Goal: Task Accomplishment & Management: Manage account settings

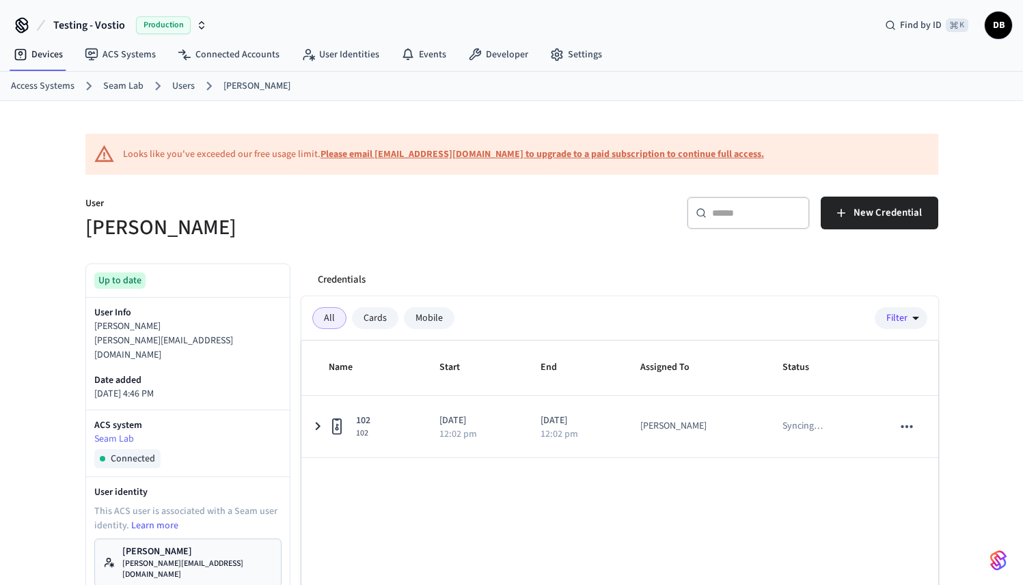
click at [202, 27] on icon "button" at bounding box center [201, 28] width 5 height 2
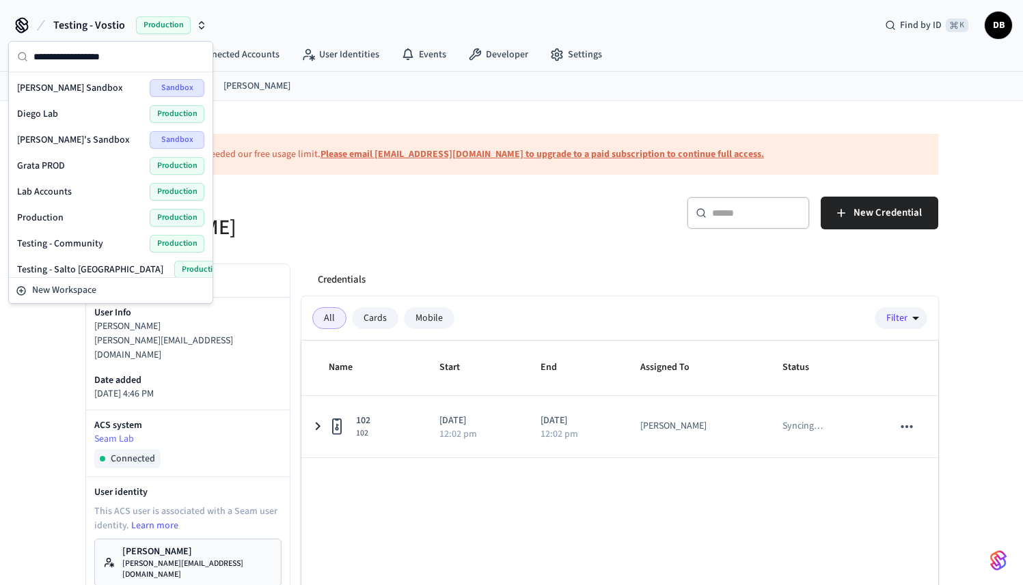
scroll to position [112, 0]
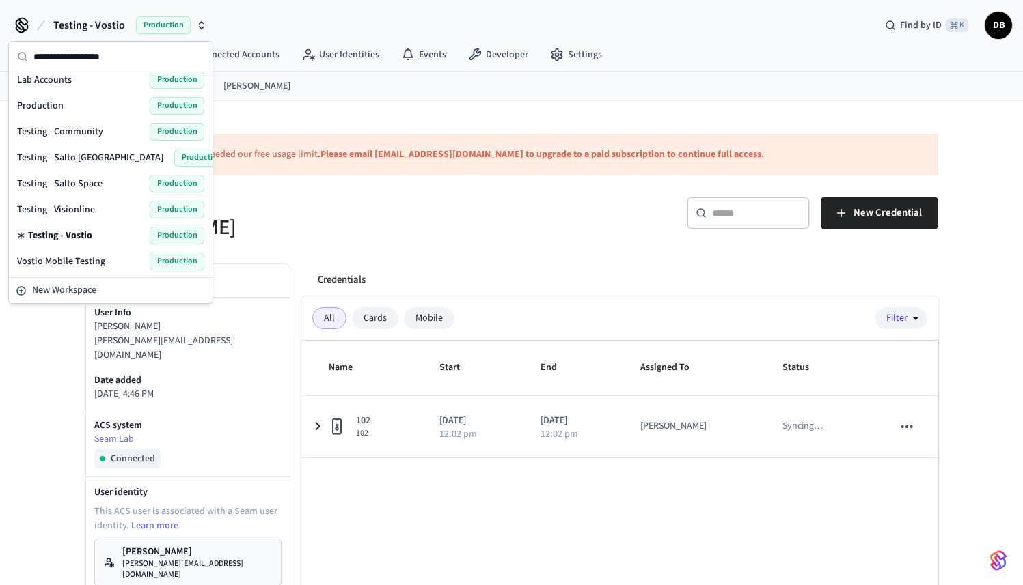
click at [96, 217] on div "Testing - Visionline Production" at bounding box center [110, 210] width 187 height 18
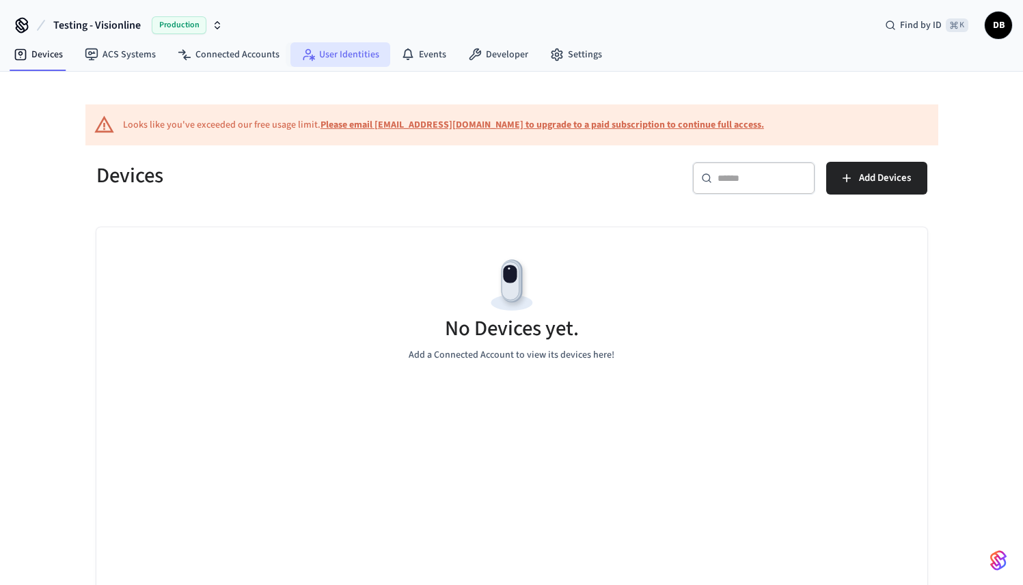
click at [337, 51] on link "User Identities" at bounding box center [340, 54] width 100 height 25
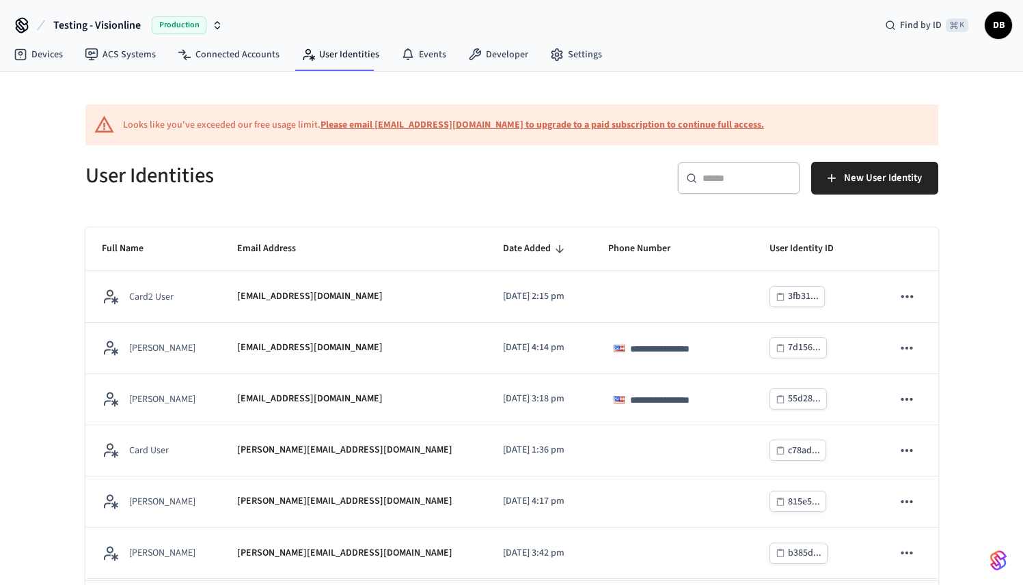
click at [743, 178] on input "text" at bounding box center [746, 178] width 89 height 14
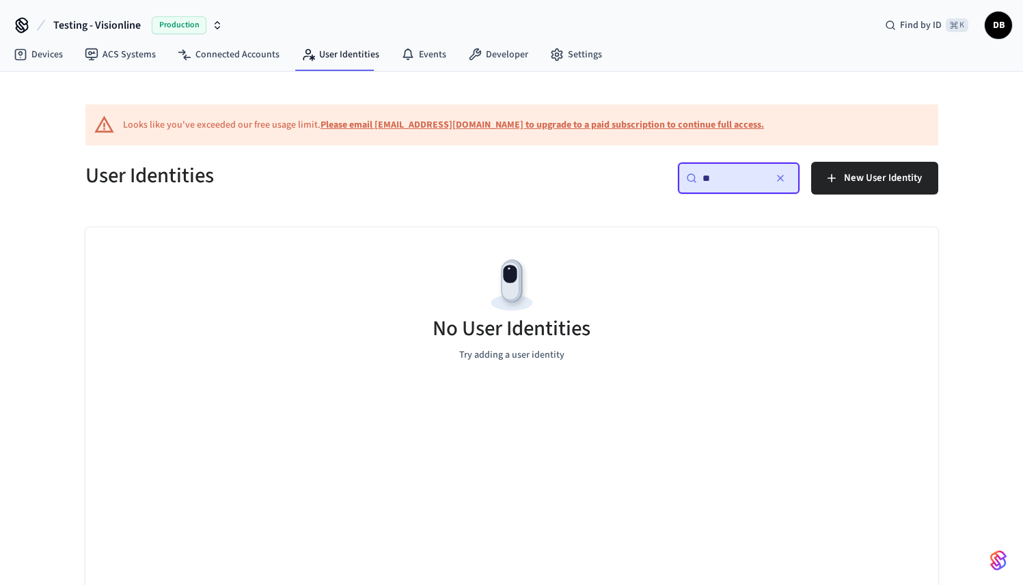
type input "*"
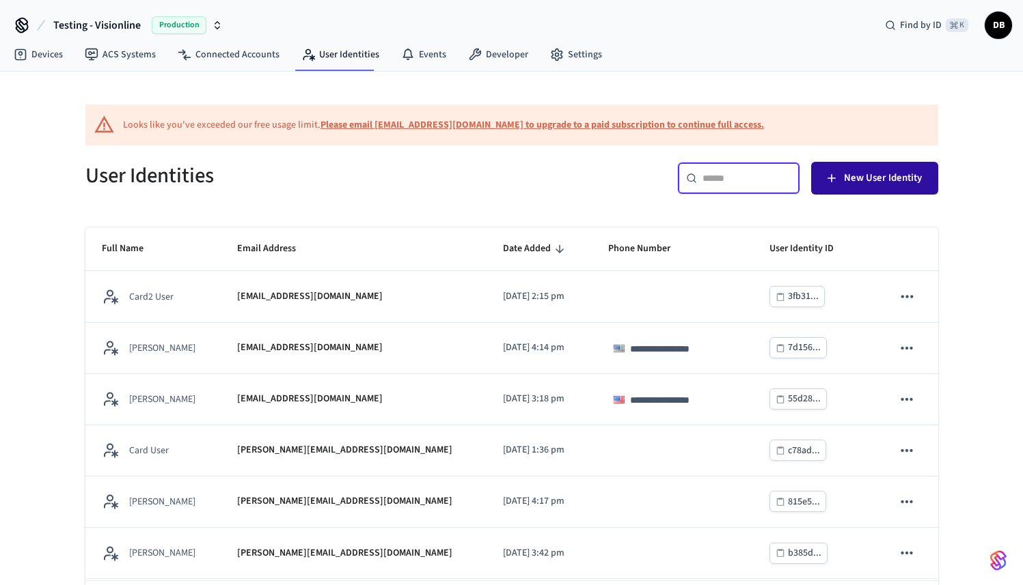
click at [909, 171] on span "New User Identity" at bounding box center [883, 178] width 78 height 18
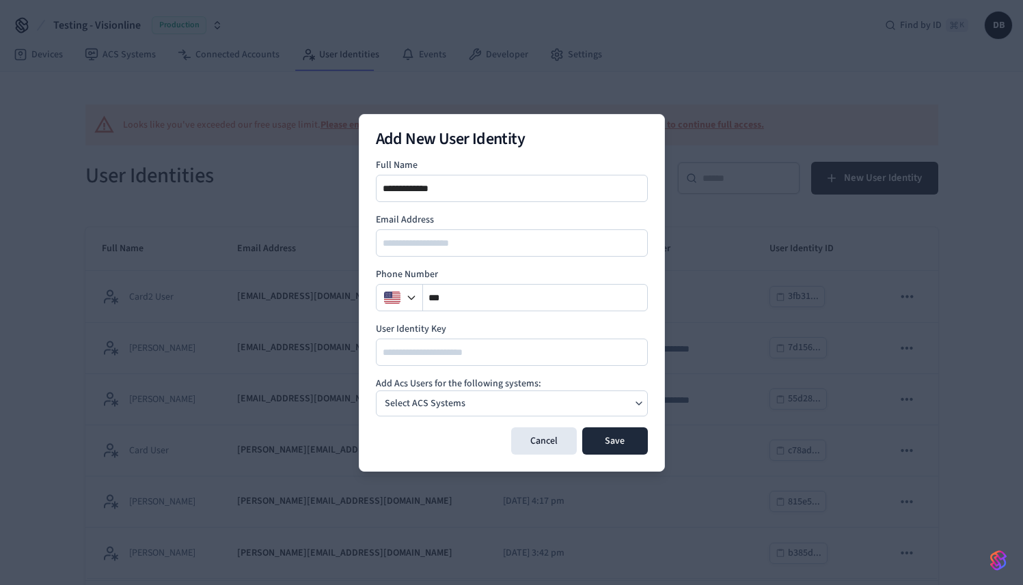
type input "**********"
click at [454, 351] on input at bounding box center [512, 352] width 271 height 16
click at [488, 406] on div "Select ACS Systems" at bounding box center [512, 404] width 272 height 26
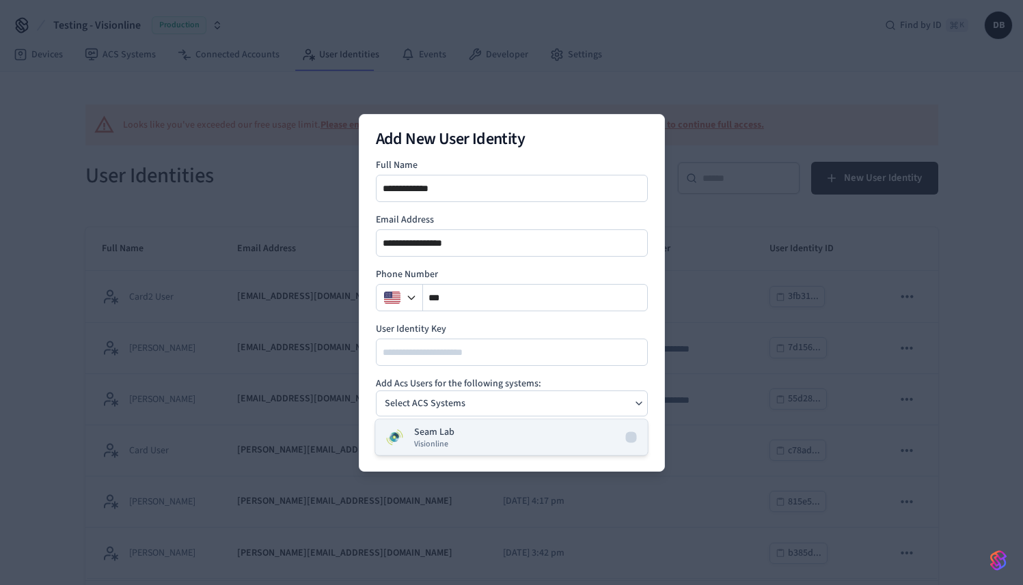
click at [497, 434] on button "Seam Lab Visionline" at bounding box center [512, 438] width 272 height 36
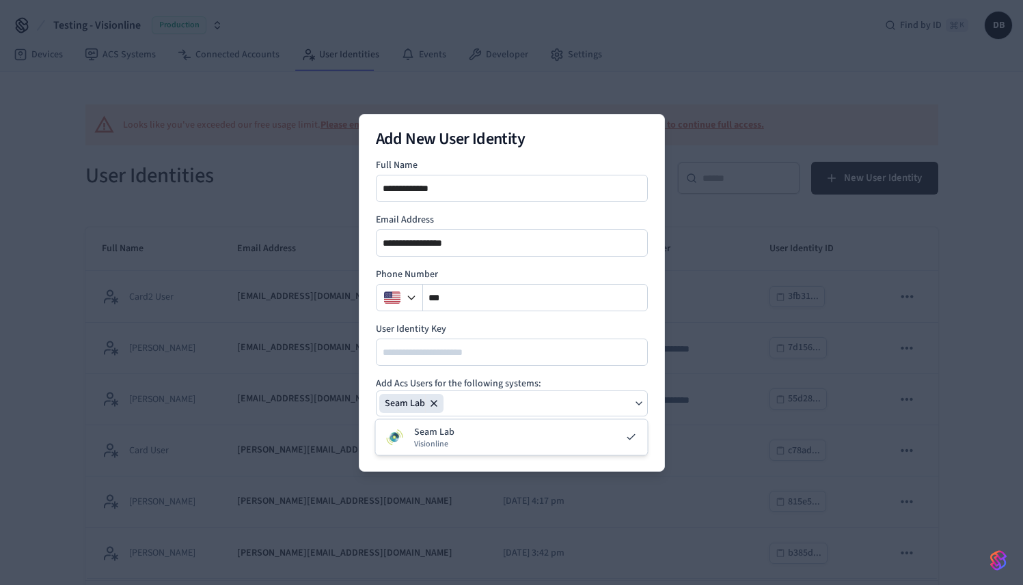
click at [661, 452] on div "**********" at bounding box center [512, 293] width 306 height 358
click at [609, 450] on button "Save" at bounding box center [615, 441] width 66 height 27
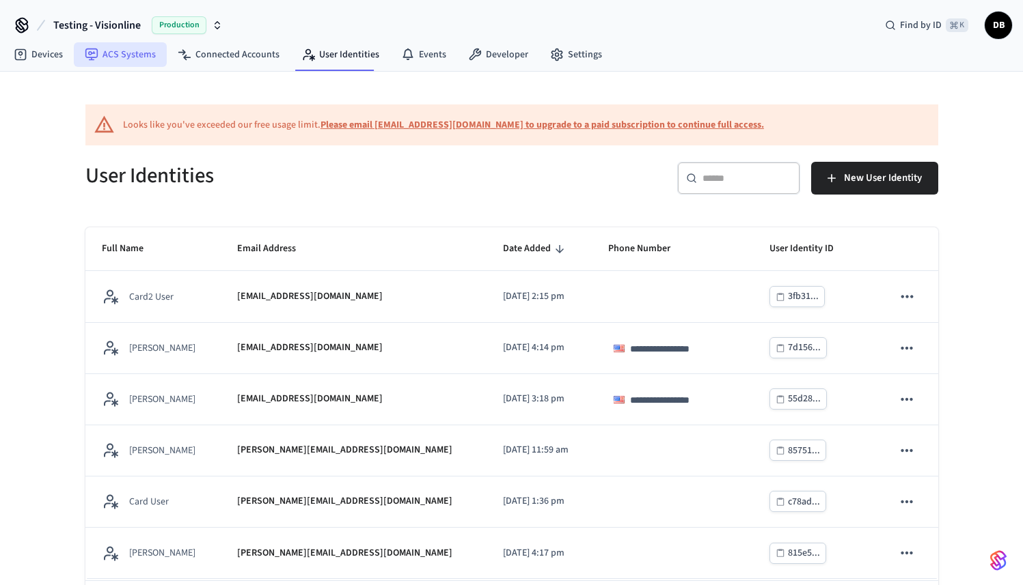
click at [116, 64] on link "ACS Systems" at bounding box center [120, 54] width 93 height 25
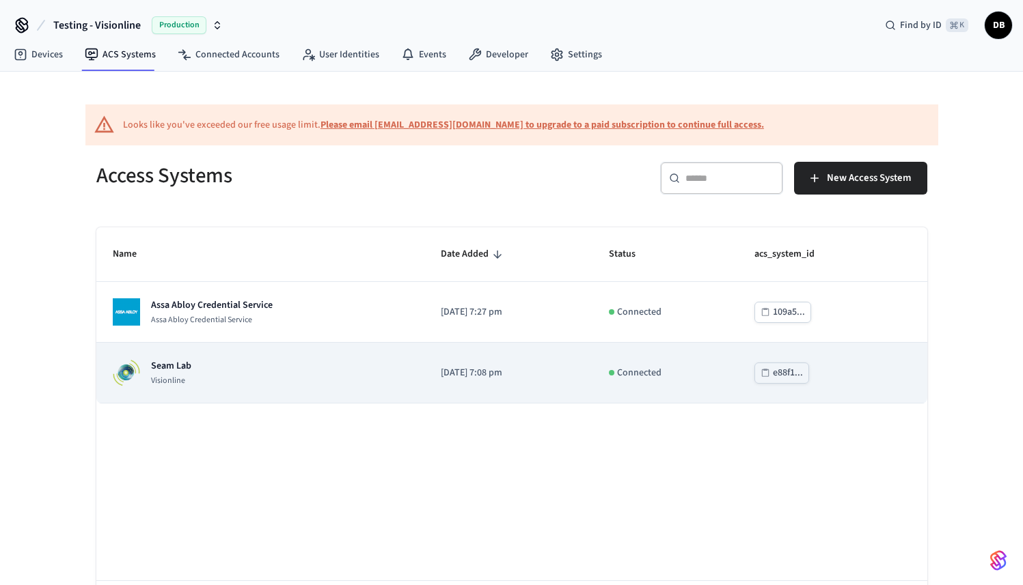
click at [227, 391] on td "Seam Lab Visionline" at bounding box center [260, 373] width 329 height 61
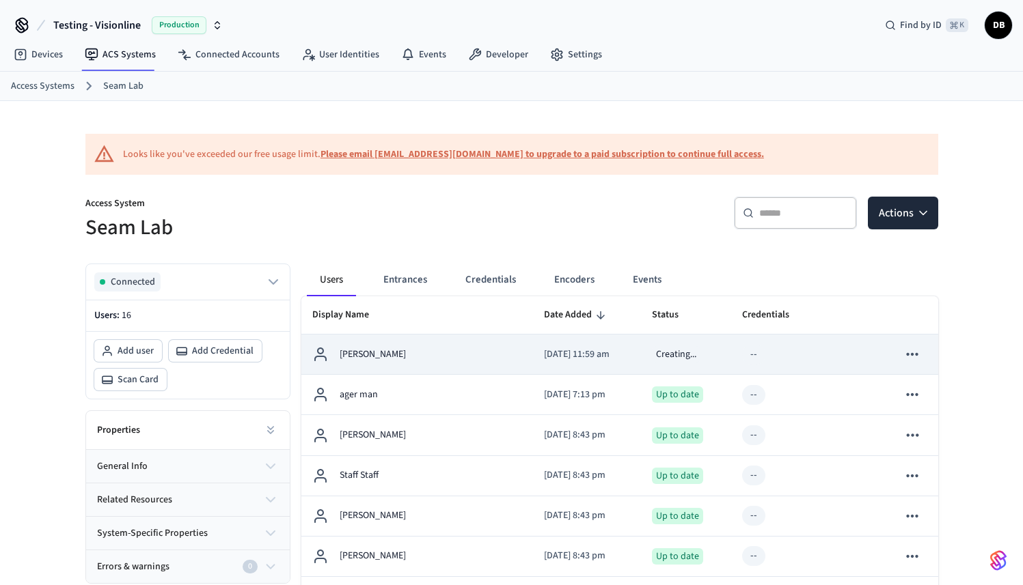
click at [533, 373] on td "[DATE] 11:59 am" at bounding box center [587, 355] width 108 height 40
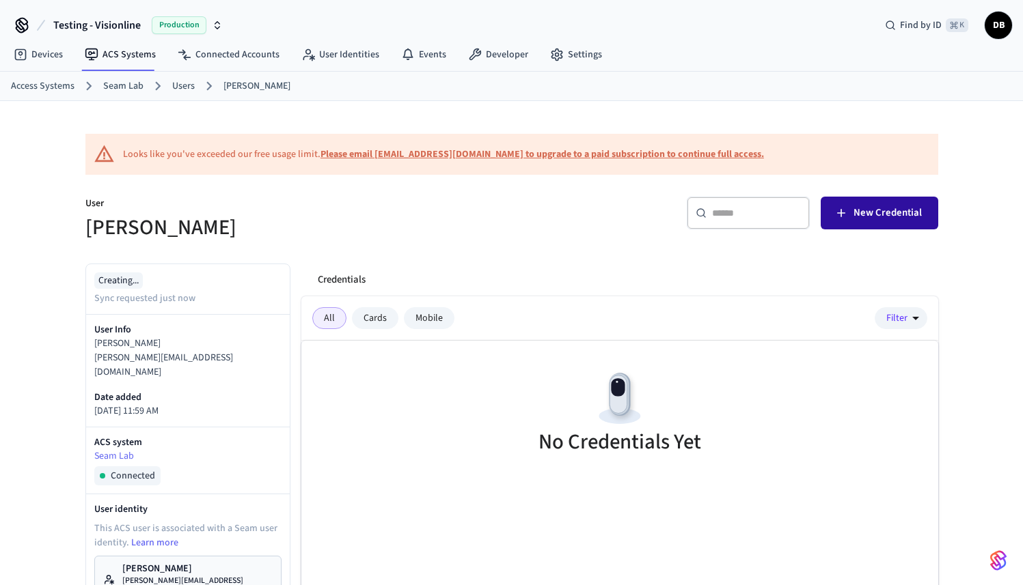
click at [851, 206] on button "New Credential" at bounding box center [878, 213] width 117 height 33
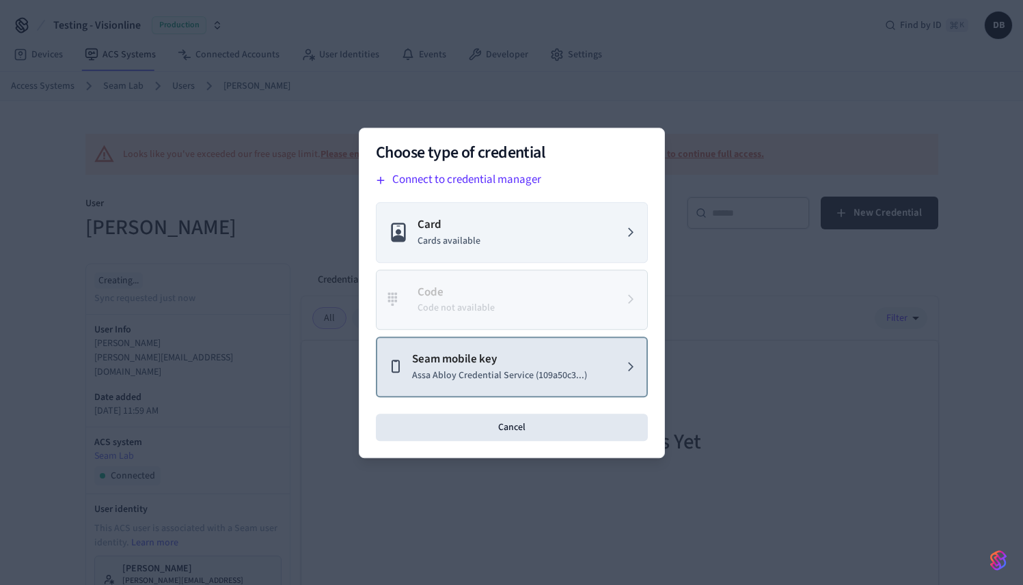
click at [564, 380] on p "Assa Abloy Credential Service (109a50c3...)" at bounding box center [499, 375] width 175 height 14
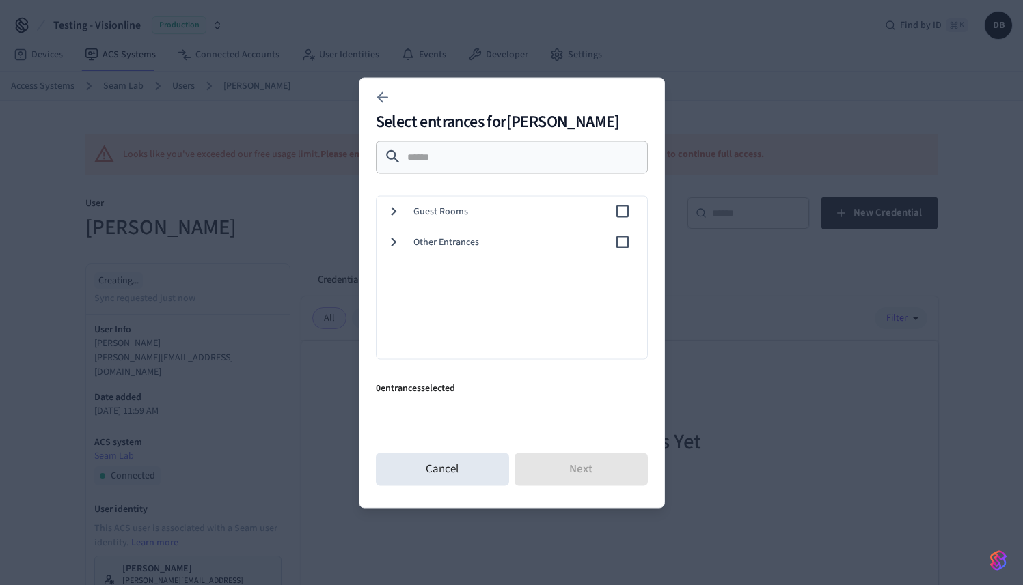
click at [434, 215] on span "Guest Rooms" at bounding box center [513, 211] width 201 height 14
click at [439, 301] on span "103" at bounding box center [537, 303] width 197 height 14
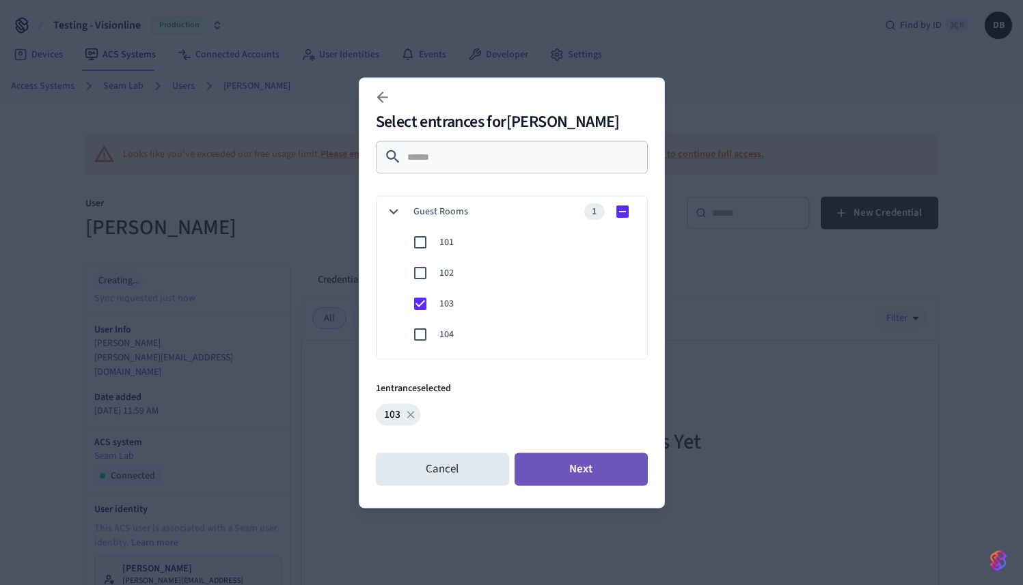
click at [585, 461] on button "Next" at bounding box center [580, 469] width 133 height 33
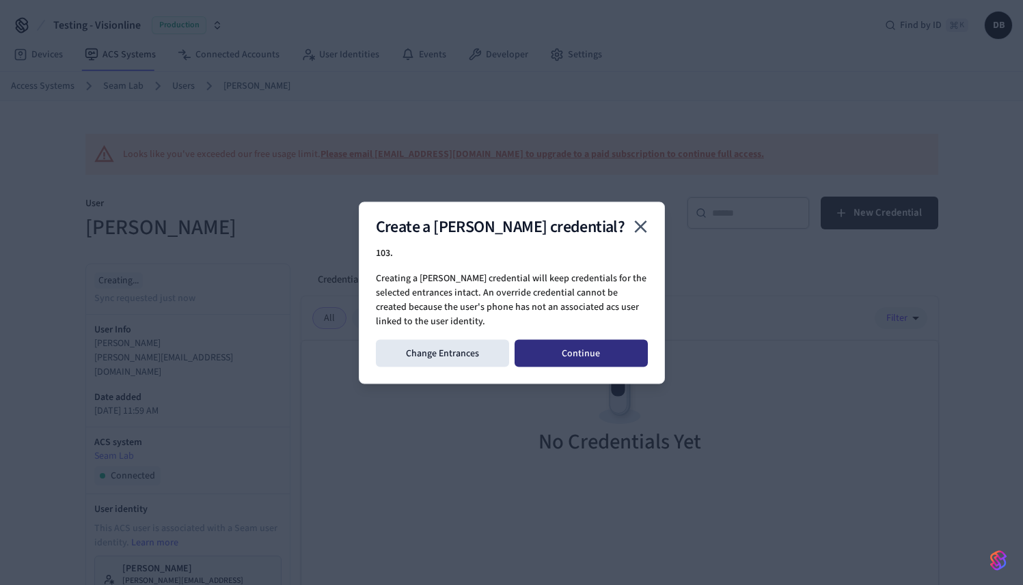
click at [579, 361] on button "Continue" at bounding box center [580, 352] width 133 height 27
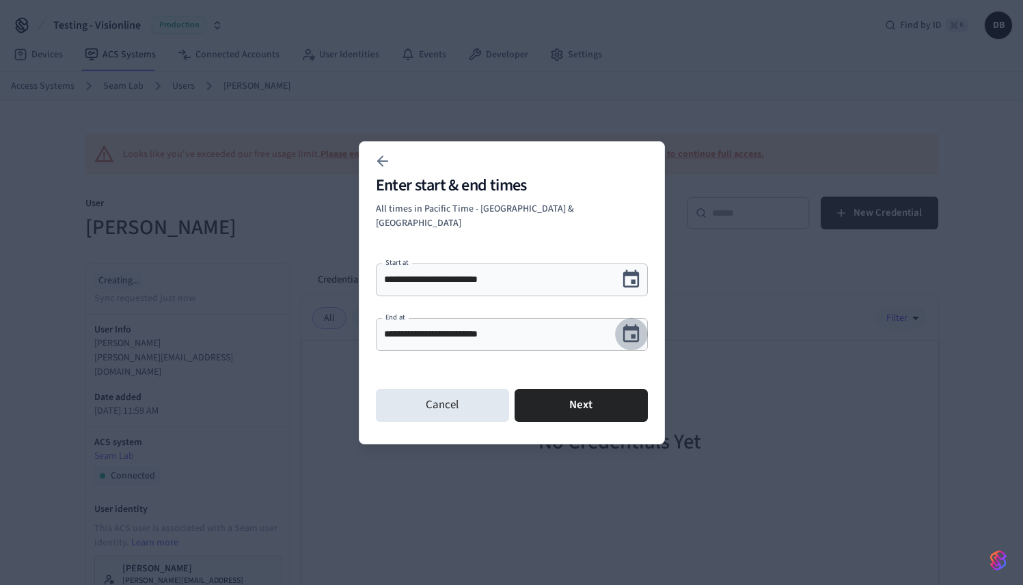
click at [630, 338] on button "Choose date, selected date is Sep 23, 2025" at bounding box center [631, 334] width 32 height 32
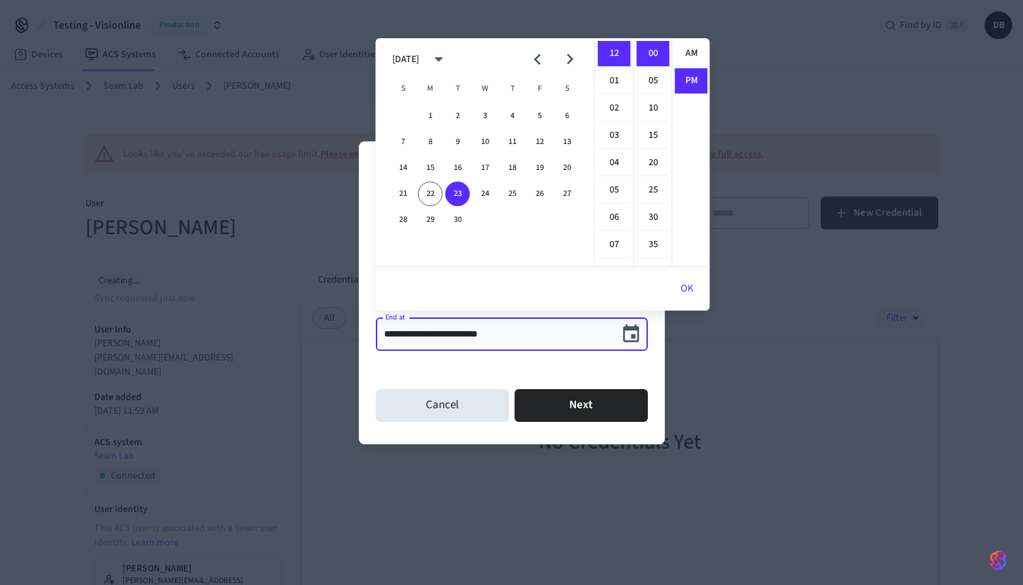
scroll to position [25, 0]
click at [560, 66] on icon "Next month" at bounding box center [569, 58] width 21 height 21
click at [477, 219] on button "31" at bounding box center [485, 220] width 25 height 25
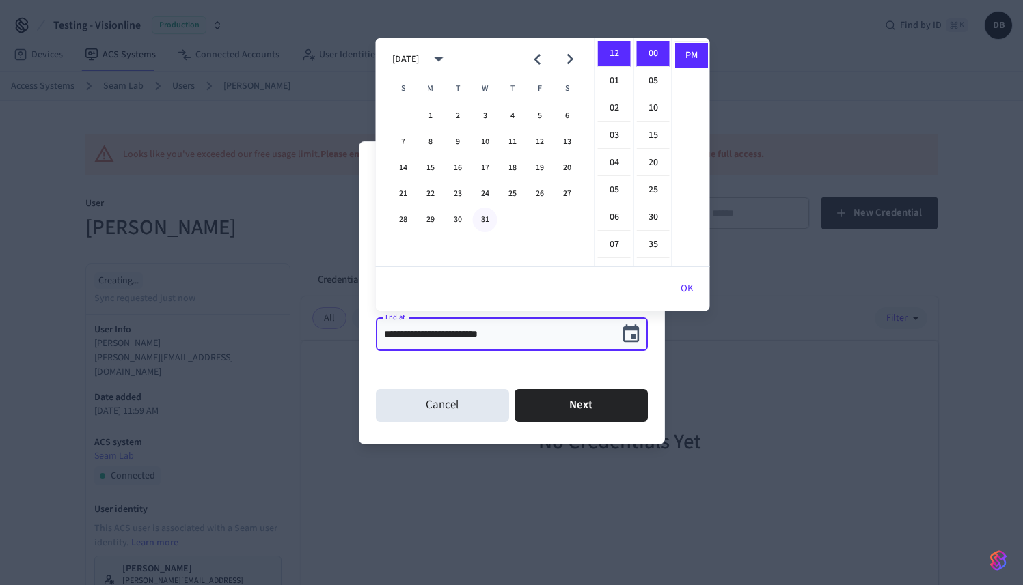
type input "**********"
click at [606, 398] on button "Next" at bounding box center [580, 405] width 133 height 33
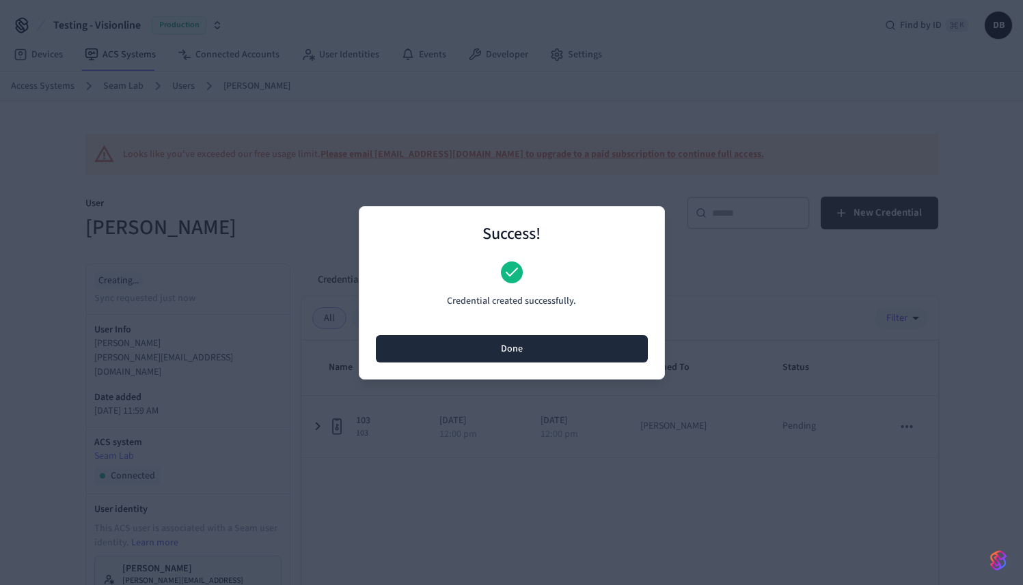
click at [525, 352] on button "Done" at bounding box center [512, 348] width 272 height 27
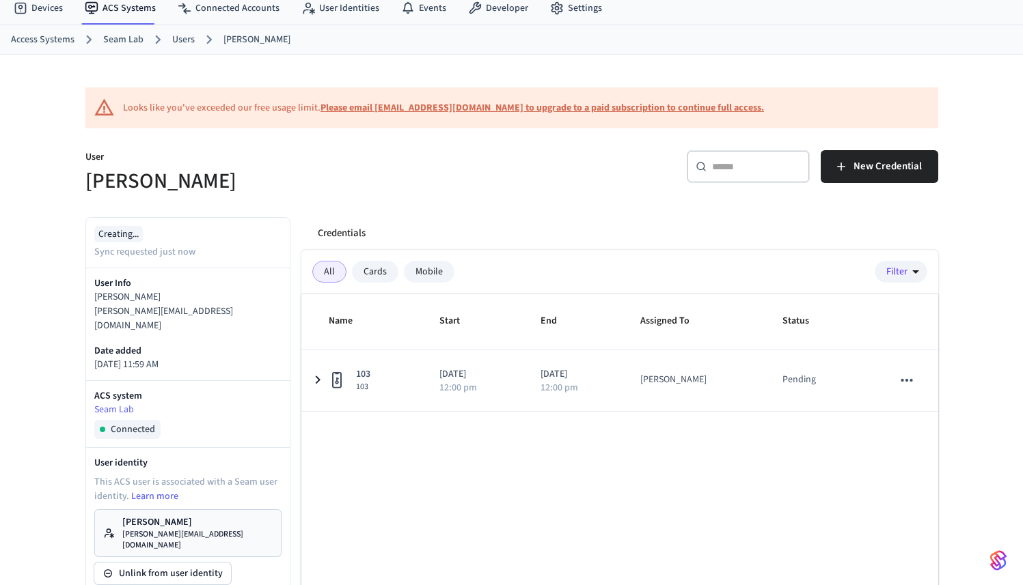
scroll to position [83, 0]
